Goal: Task Accomplishment & Management: Use online tool/utility

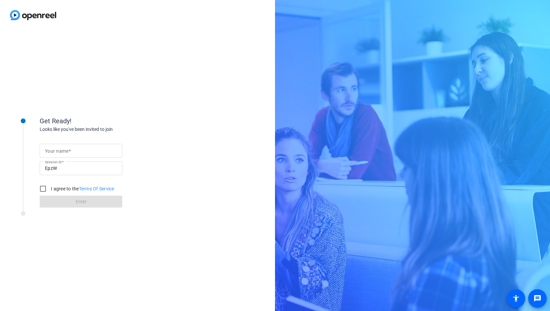
click at [94, 151] on input "Your name" at bounding box center [81, 151] width 72 height 8
type input "fred"
click at [197, 199] on div "Get Ready! Looks like you've been invited to join Your name fred Session ID Epz…" at bounding box center [137, 170] width 275 height 281
click at [63, 187] on label "I agree to the Terms Of Service" at bounding box center [82, 188] width 65 height 7
click at [50, 187] on input "I agree to the Terms Of Service" at bounding box center [42, 188] width 13 height 13
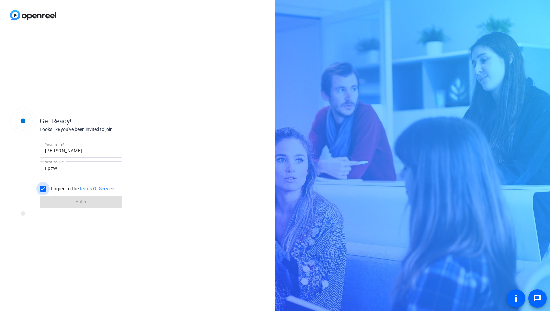
checkbox input "true"
click at [98, 205] on span at bounding box center [81, 202] width 83 height 16
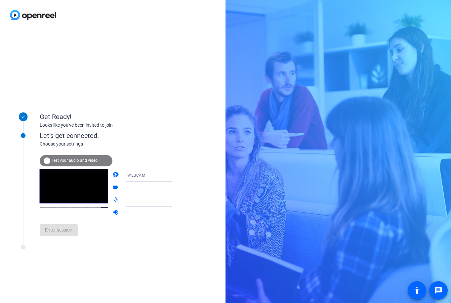
click at [48, 162] on mat-icon "info" at bounding box center [47, 161] width 8 height 8
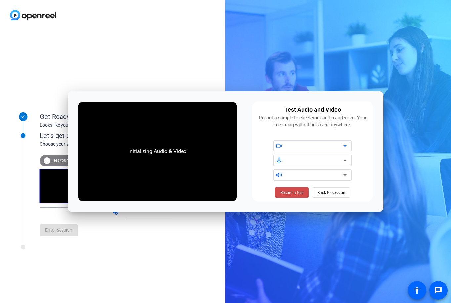
click at [292, 190] on span "Record a test" at bounding box center [291, 192] width 23 height 6
click at [292, 190] on span "Stop Testing (6s)" at bounding box center [292, 192] width 30 height 6
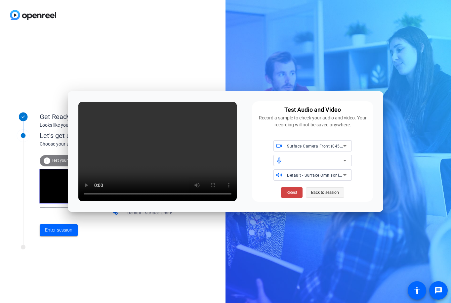
click at [339, 193] on span at bounding box center [325, 192] width 38 height 16
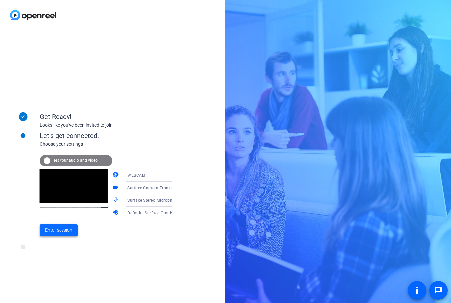
click at [68, 232] on span "Enter session" at bounding box center [58, 229] width 27 height 7
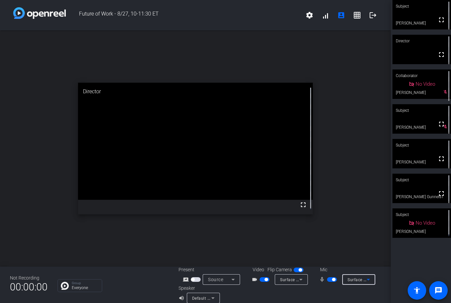
click at [366, 281] on icon at bounding box center [368, 279] width 8 height 8
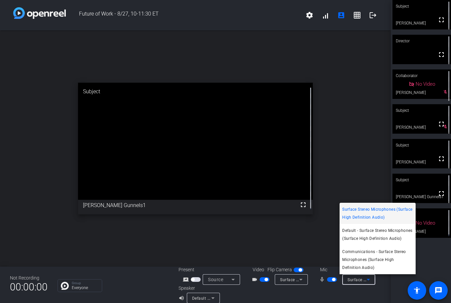
click at [232, 281] on div at bounding box center [225, 151] width 451 height 303
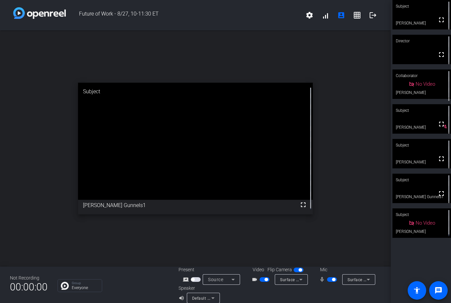
click at [232, 281] on icon at bounding box center [233, 279] width 8 height 8
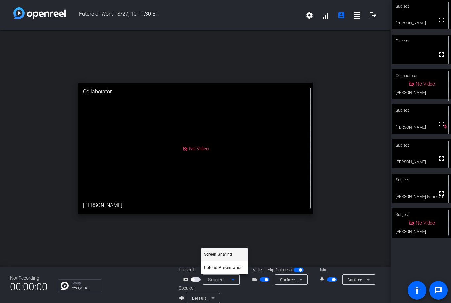
click at [301, 281] on div at bounding box center [225, 151] width 451 height 303
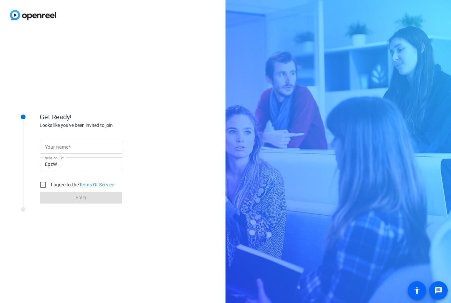
click at [84, 146] on input "Your name" at bounding box center [81, 147] width 72 height 8
type input "[PERSON_NAME]"
click at [62, 186] on label "I agree to the Terms Of Service" at bounding box center [82, 185] width 65 height 7
click at [50, 186] on input "I agree to the Terms Of Service" at bounding box center [42, 184] width 13 height 13
checkbox input "true"
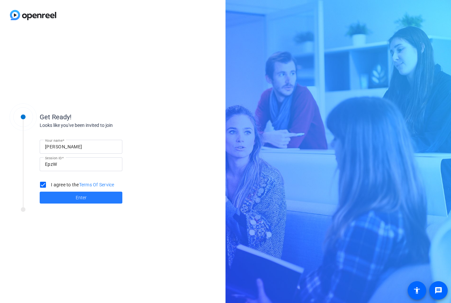
click at [75, 193] on span at bounding box center [81, 198] width 83 height 16
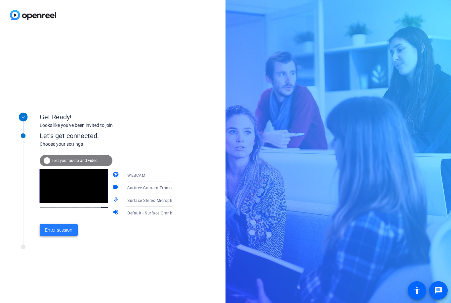
drag, startPoint x: 67, startPoint y: 247, endPoint x: 55, endPoint y: 228, distance: 22.0
click at [55, 228] on span "Enter session" at bounding box center [58, 230] width 27 height 7
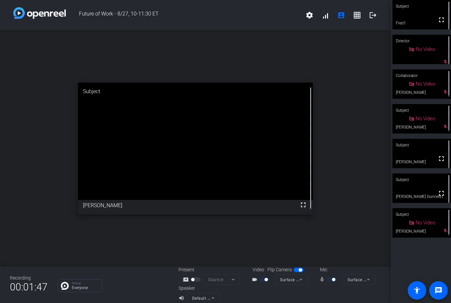
click at [21, 56] on div "open_in_new Subject fullscreen [PERSON_NAME]" at bounding box center [195, 148] width 391 height 236
